Goal: Task Accomplishment & Management: Use online tool/utility

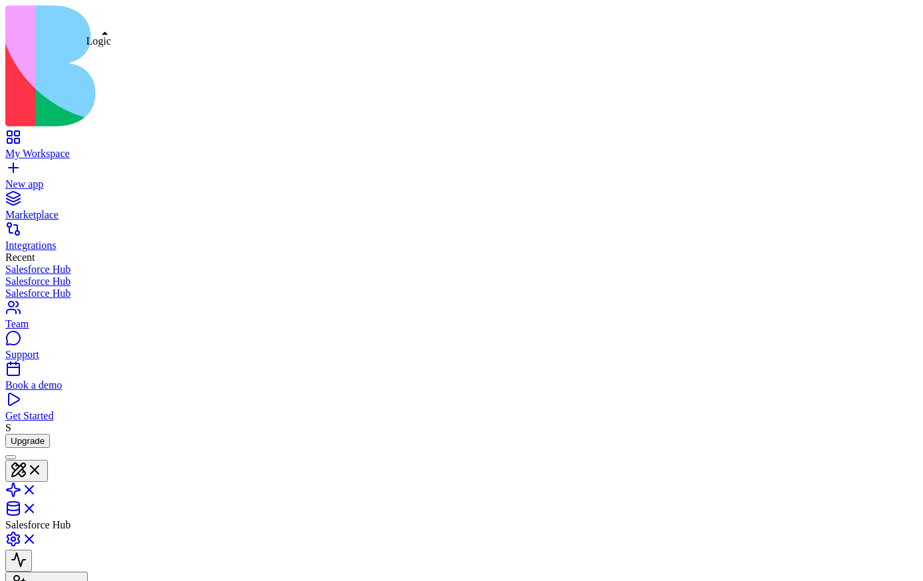
click at [37, 488] on link at bounding box center [21, 493] width 32 height 11
click at [15, 136] on link "My Workspace" at bounding box center [461, 148] width 912 height 24
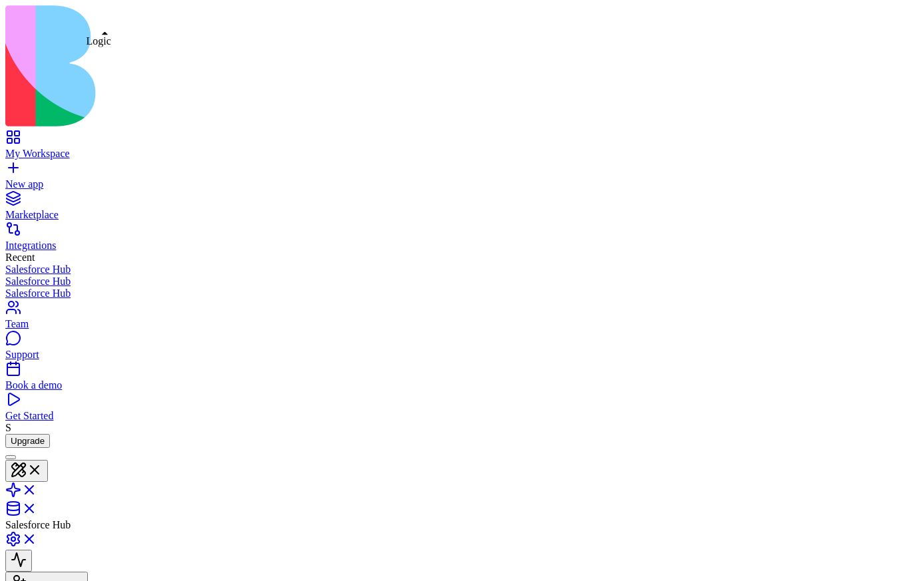
click at [37, 488] on link at bounding box center [21, 493] width 32 height 11
click at [15, 136] on link "My Workspace" at bounding box center [461, 148] width 912 height 24
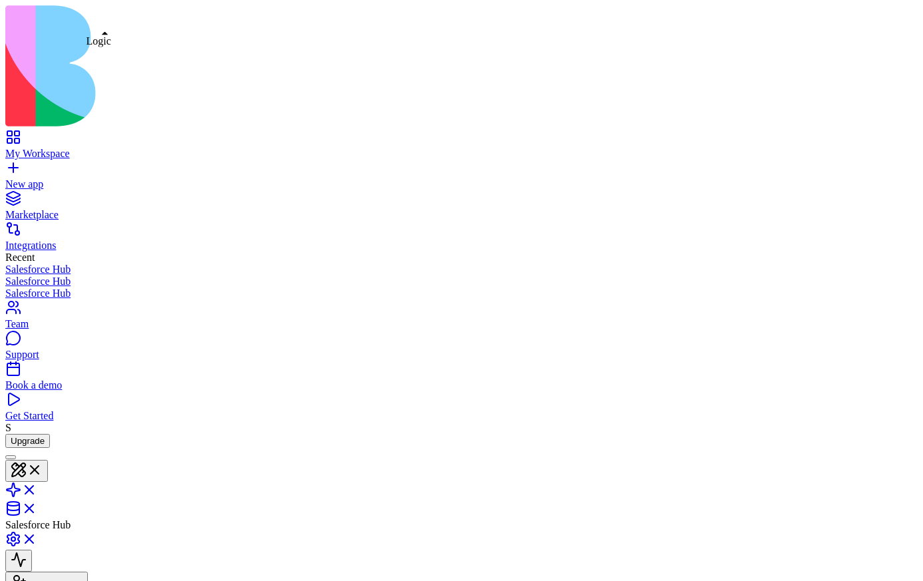
click at [37, 488] on link at bounding box center [21, 493] width 32 height 11
click at [37, 467] on link at bounding box center [21, 472] width 32 height 11
click at [32, 550] on button at bounding box center [18, 561] width 27 height 22
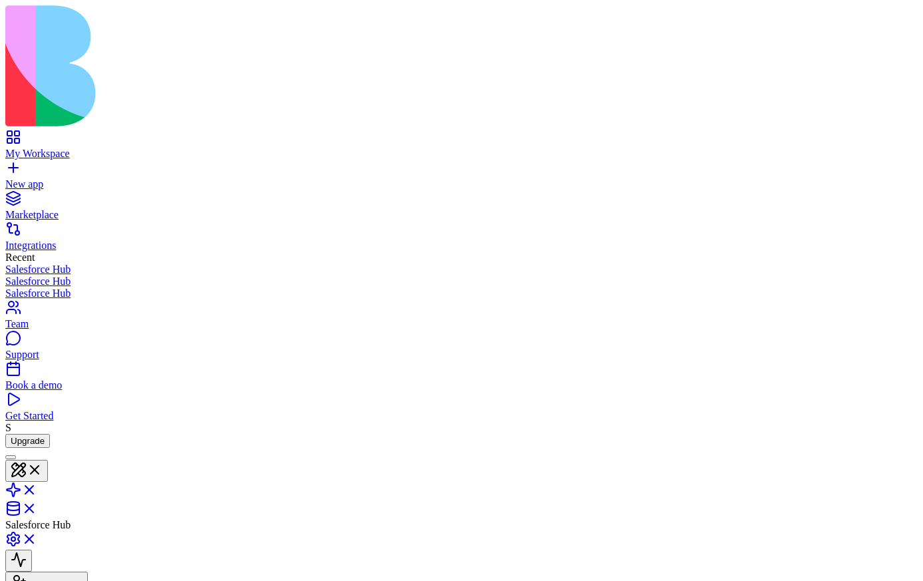
click at [11, 457] on div at bounding box center [11, 457] width 0 height 0
type textarea "**********"
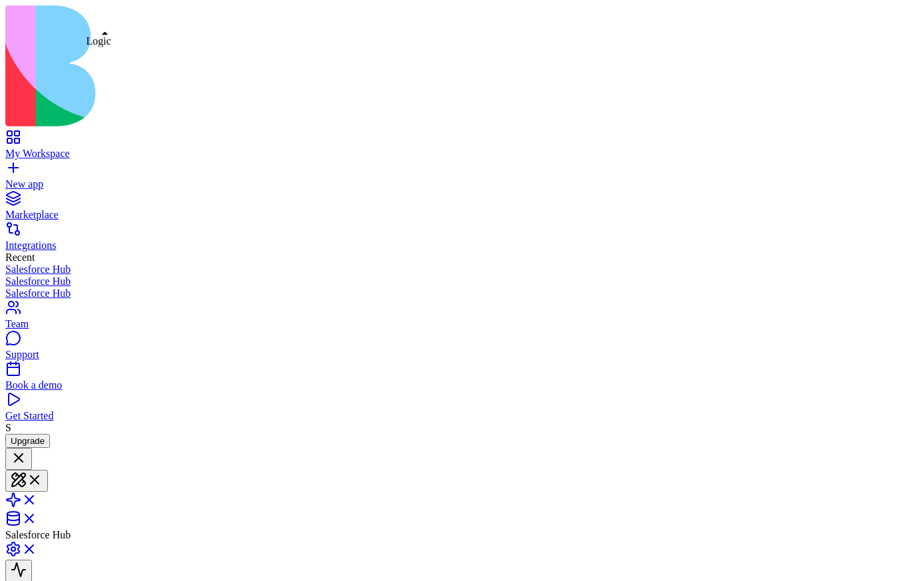
click at [37, 498] on link at bounding box center [21, 503] width 32 height 11
